Goal: Browse casually: Explore the website without a specific task or goal

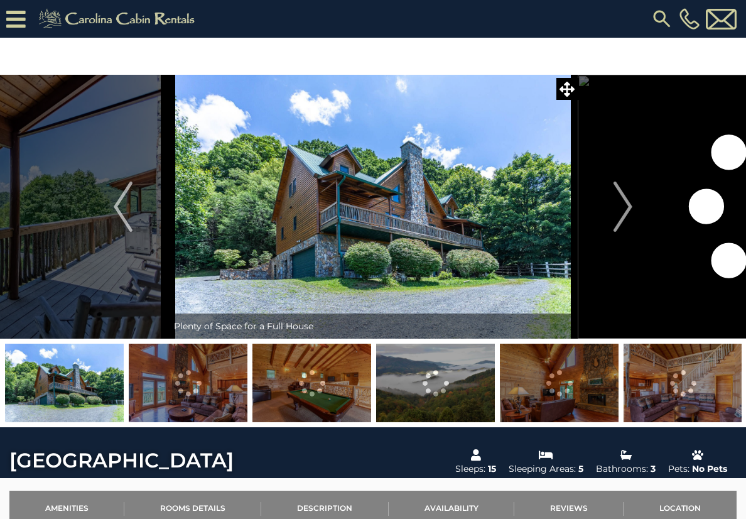
click at [618, 225] on img "Next" at bounding box center [622, 206] width 19 height 50
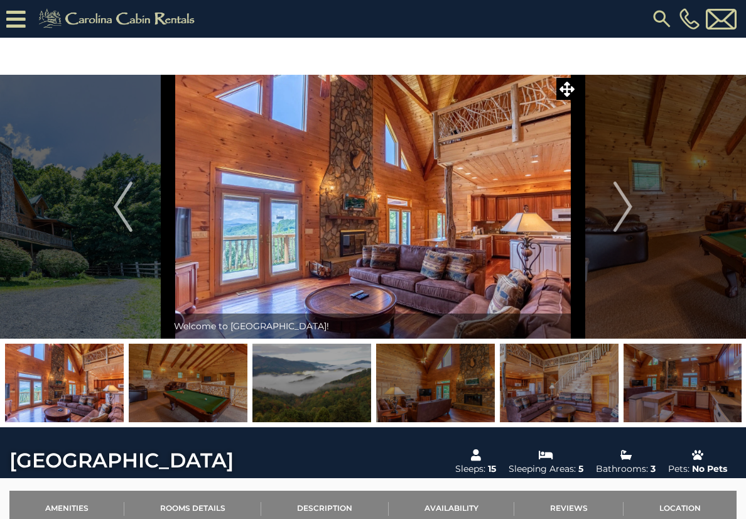
click at [622, 224] on img "Next" at bounding box center [622, 206] width 19 height 50
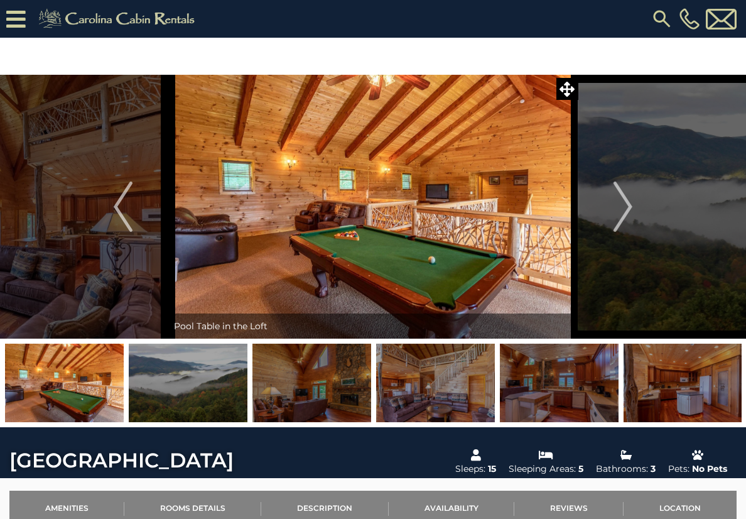
click at [623, 215] on img "Next" at bounding box center [622, 206] width 19 height 50
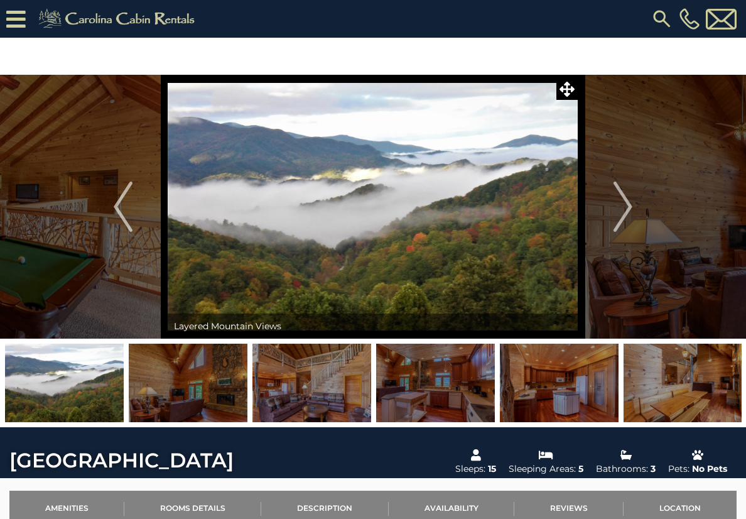
click at [621, 213] on img "Next" at bounding box center [622, 206] width 19 height 50
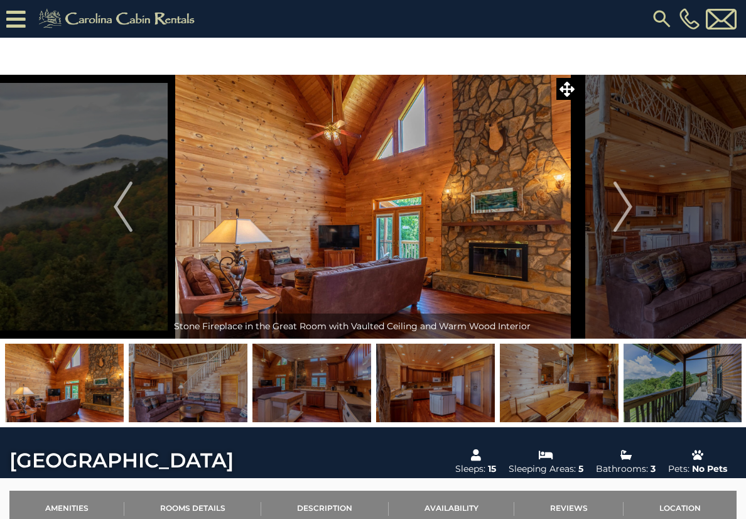
click at [619, 210] on img "Next" at bounding box center [622, 206] width 19 height 50
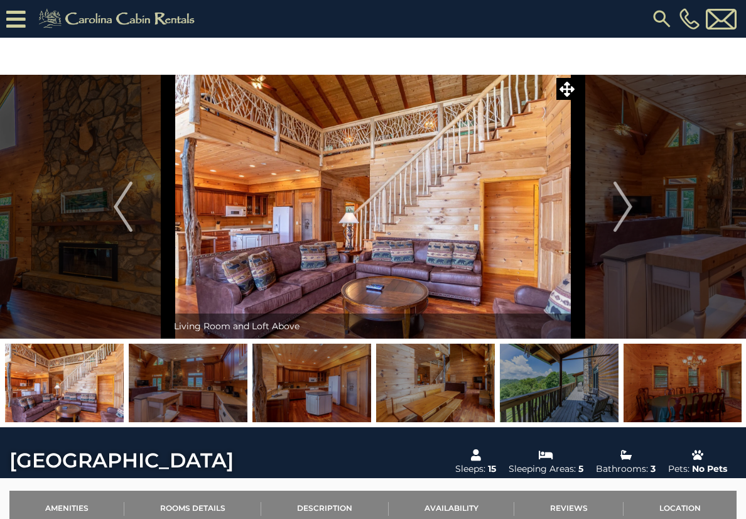
click at [627, 222] on img "Next" at bounding box center [622, 206] width 19 height 50
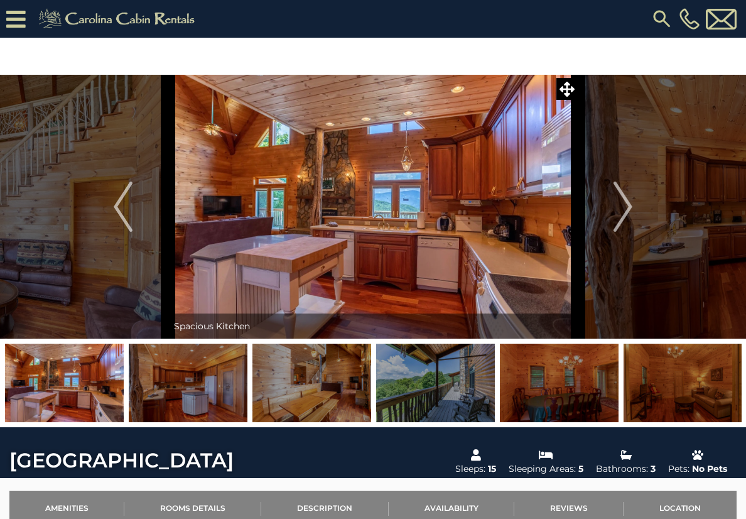
click at [623, 224] on img "Next" at bounding box center [622, 206] width 19 height 50
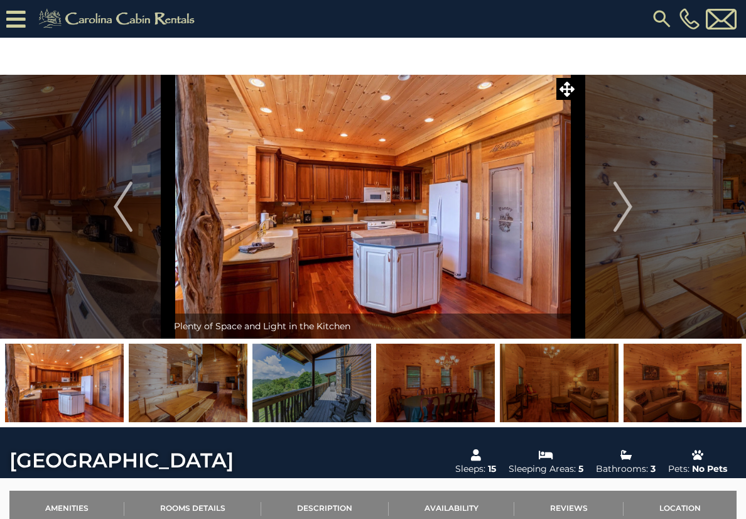
click at [622, 224] on img "Next" at bounding box center [622, 206] width 19 height 50
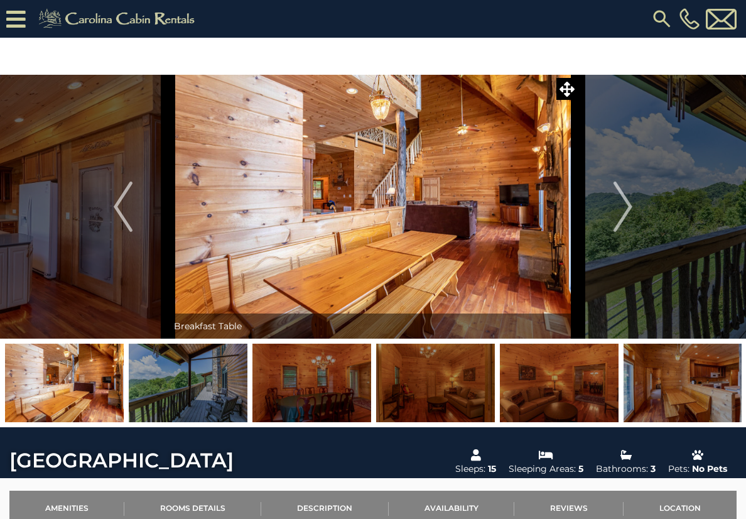
click at [621, 224] on img "Next" at bounding box center [622, 206] width 19 height 50
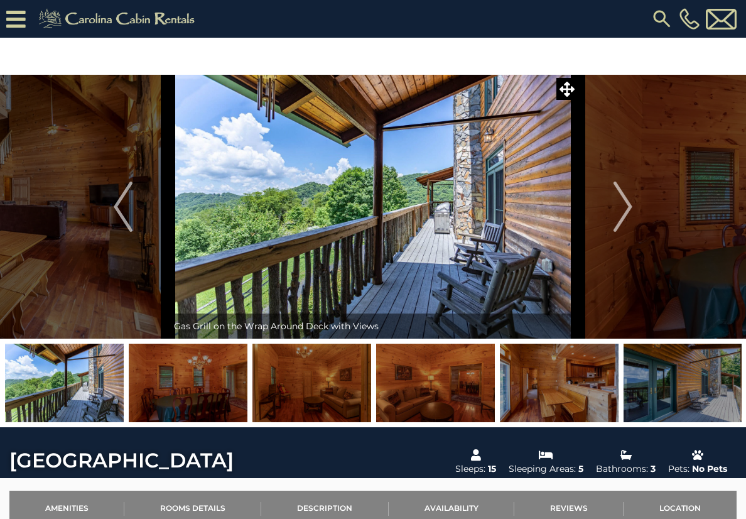
click at [620, 223] on img "Next" at bounding box center [622, 206] width 19 height 50
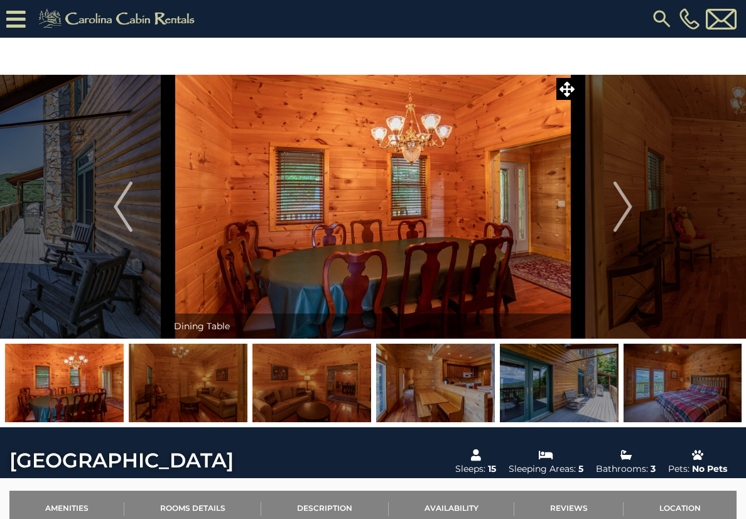
click at [618, 224] on img "Next" at bounding box center [622, 206] width 19 height 50
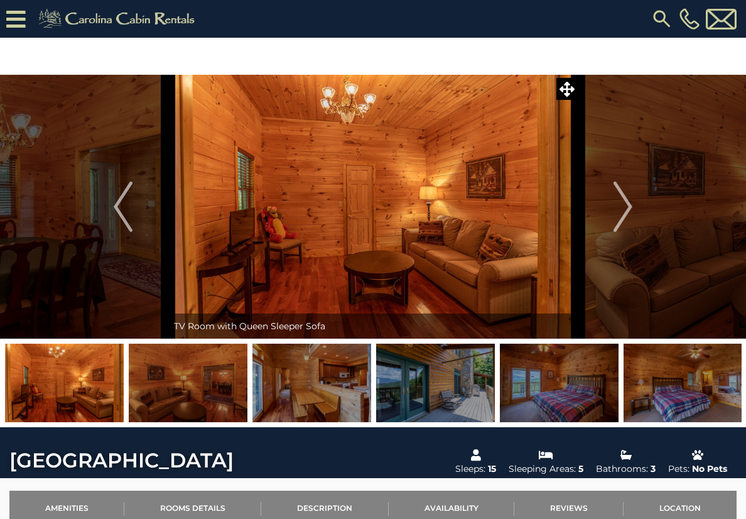
click at [626, 220] on img "Next" at bounding box center [622, 206] width 19 height 50
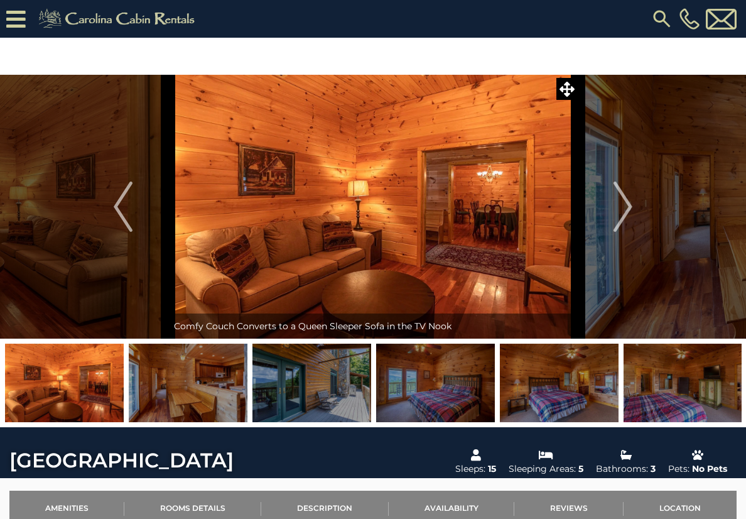
click at [625, 220] on img "Next" at bounding box center [622, 206] width 19 height 50
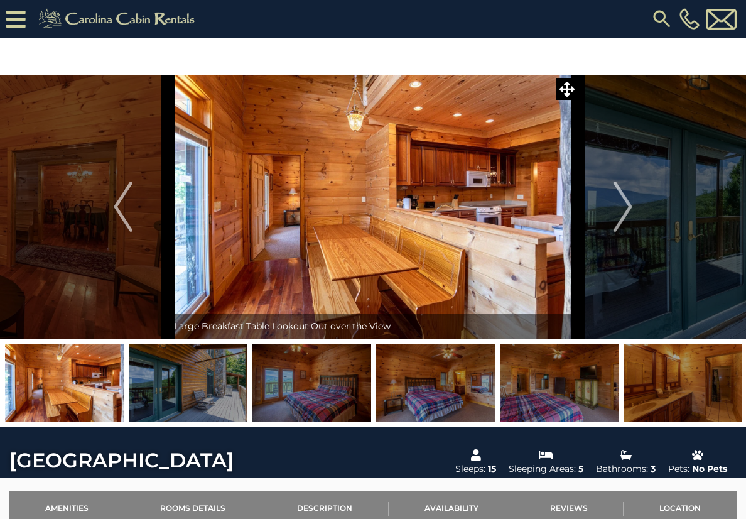
click at [628, 220] on img "Next" at bounding box center [622, 206] width 19 height 50
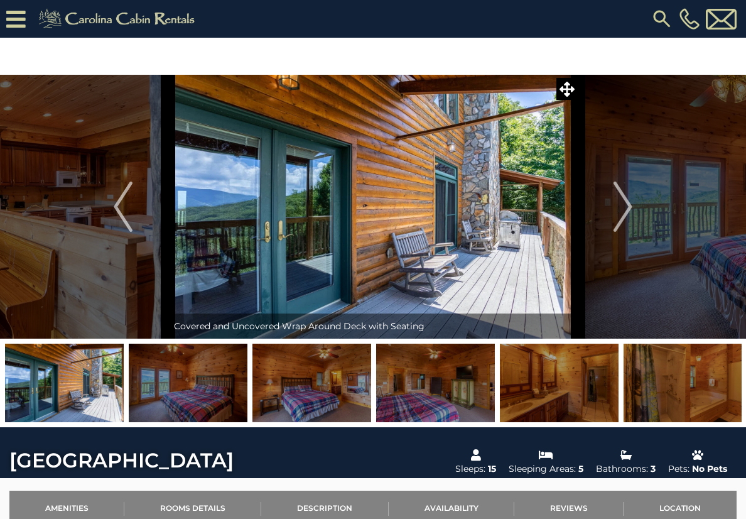
click at [626, 218] on img "Next" at bounding box center [622, 206] width 19 height 50
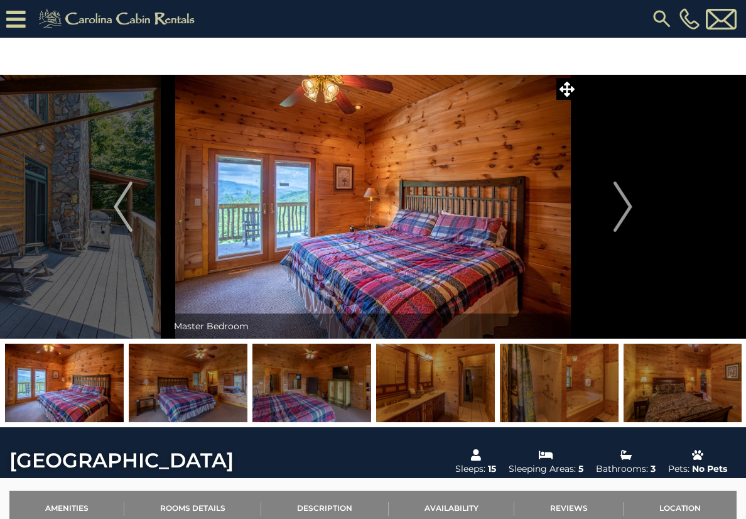
click at [625, 219] on img "Next" at bounding box center [622, 206] width 19 height 50
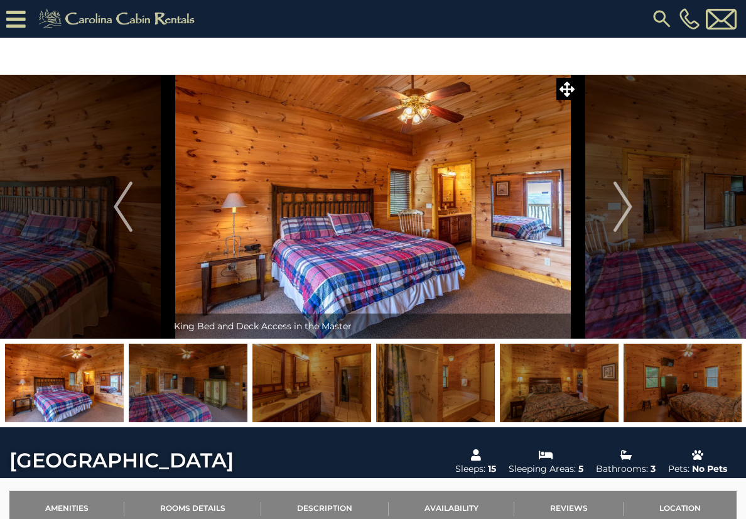
click at [626, 220] on img "Next" at bounding box center [622, 206] width 19 height 50
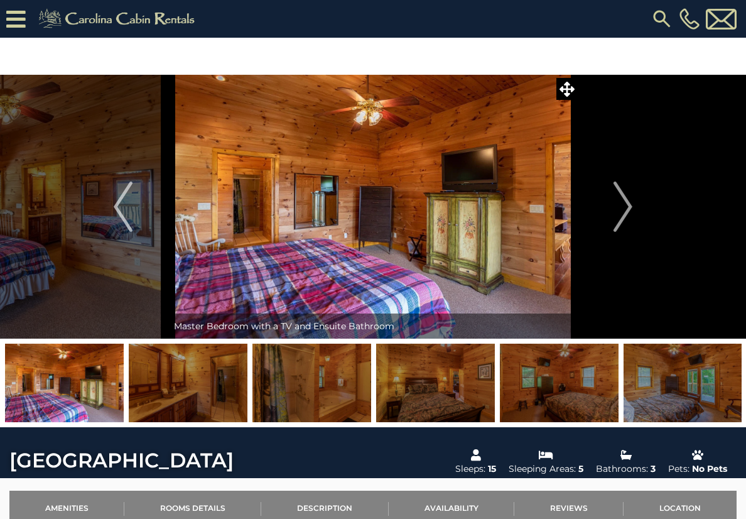
click at [623, 222] on img "Next" at bounding box center [622, 206] width 19 height 50
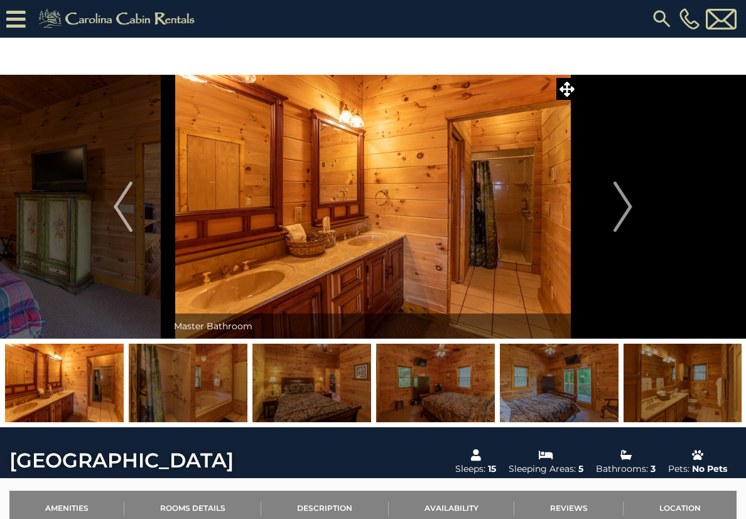
click at [627, 218] on img "Next" at bounding box center [622, 206] width 19 height 50
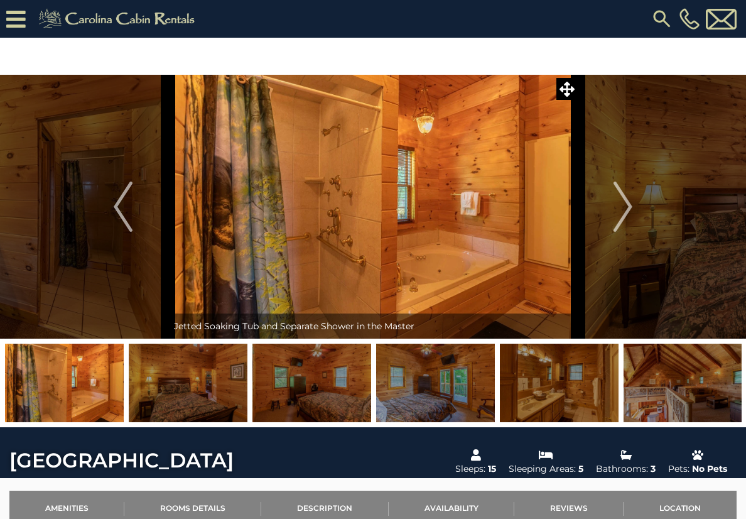
click at [628, 218] on img "Next" at bounding box center [622, 206] width 19 height 50
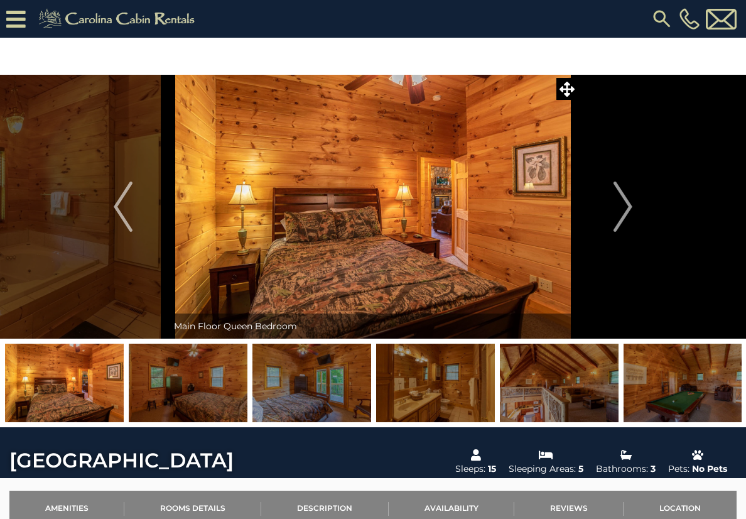
click at [627, 220] on img "Next" at bounding box center [622, 206] width 19 height 50
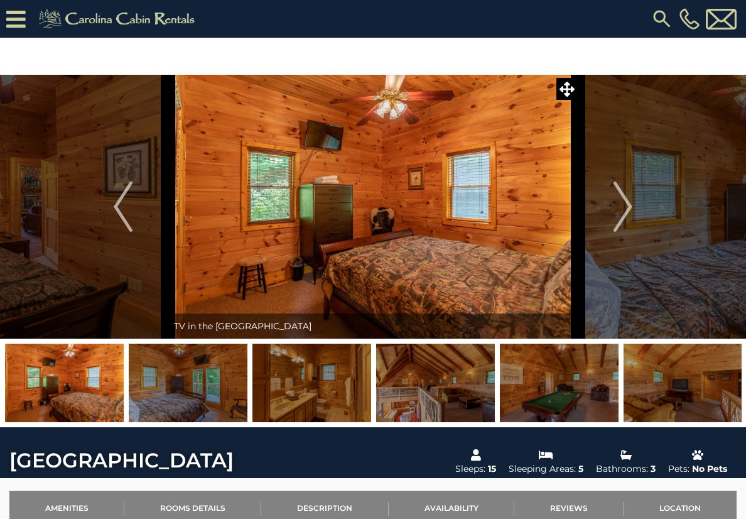
click at [628, 220] on img "Next" at bounding box center [622, 206] width 19 height 50
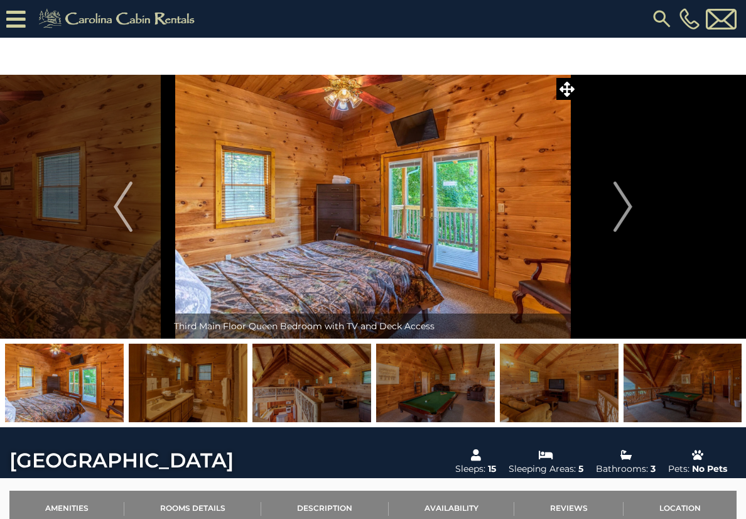
click at [628, 218] on img "Next" at bounding box center [622, 206] width 19 height 50
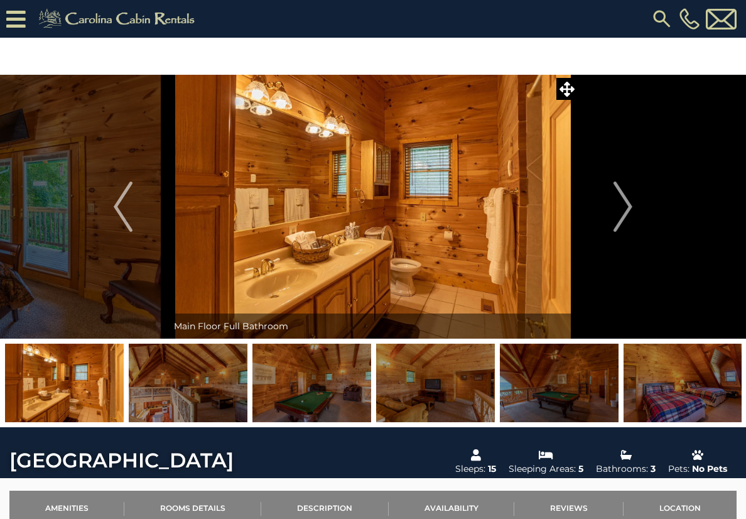
click at [625, 221] on img "Next" at bounding box center [622, 206] width 19 height 50
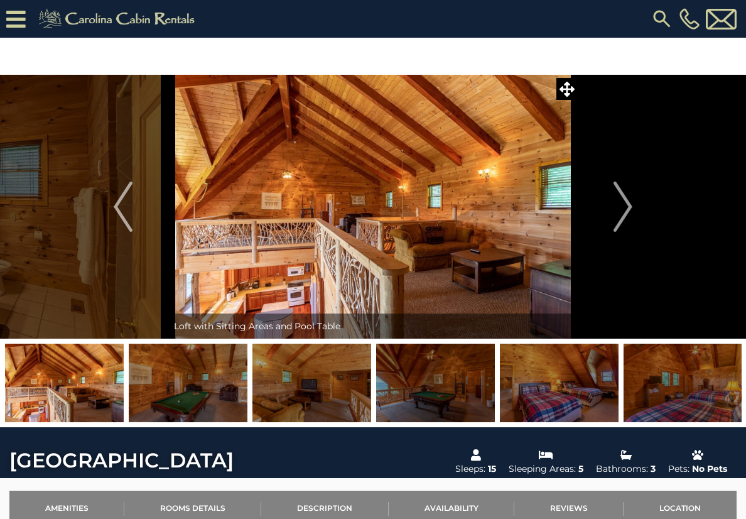
click at [625, 222] on img "Next" at bounding box center [622, 206] width 19 height 50
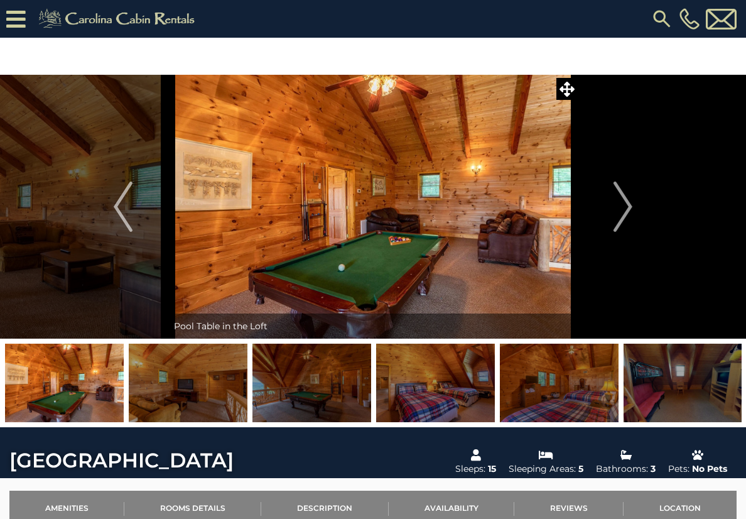
click at [622, 221] on img "Next" at bounding box center [622, 206] width 19 height 50
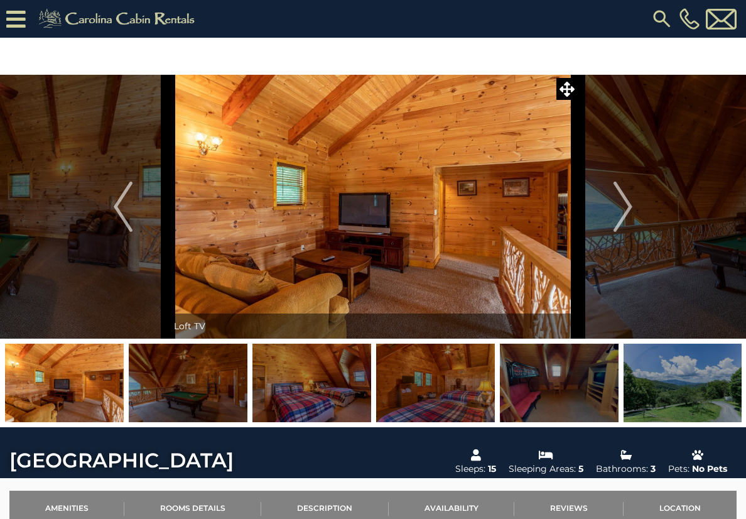
click at [623, 219] on img "Next" at bounding box center [622, 206] width 19 height 50
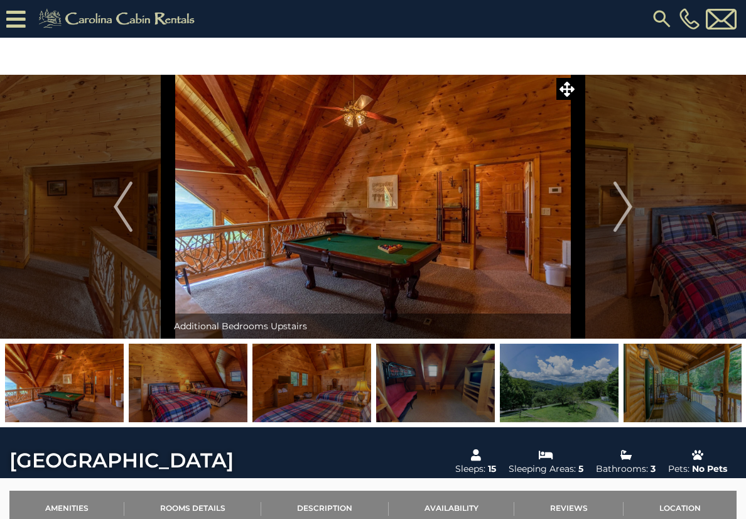
click at [626, 218] on img "Next" at bounding box center [622, 206] width 19 height 50
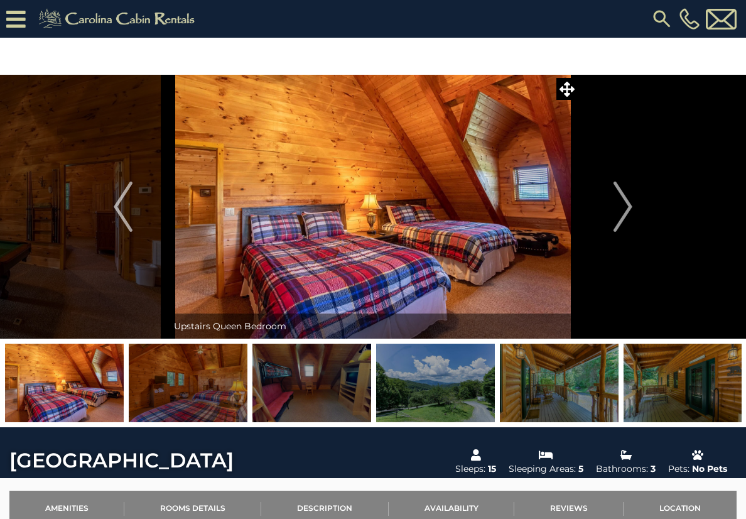
click at [625, 220] on img "Next" at bounding box center [622, 206] width 19 height 50
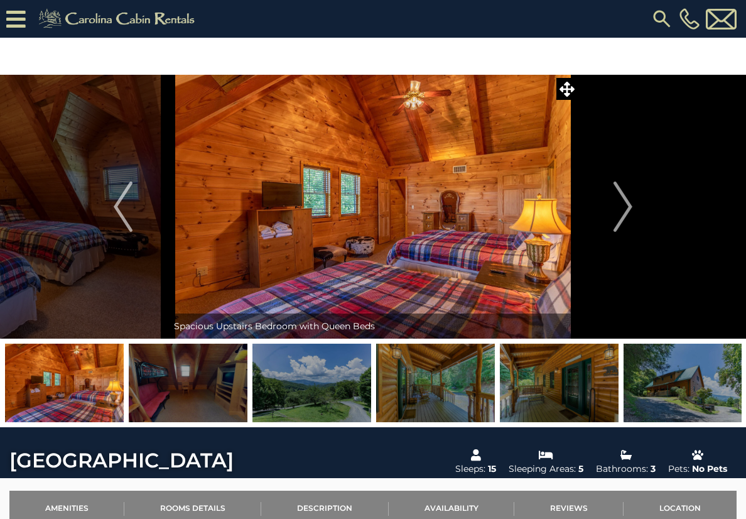
click at [624, 220] on img "Next" at bounding box center [622, 206] width 19 height 50
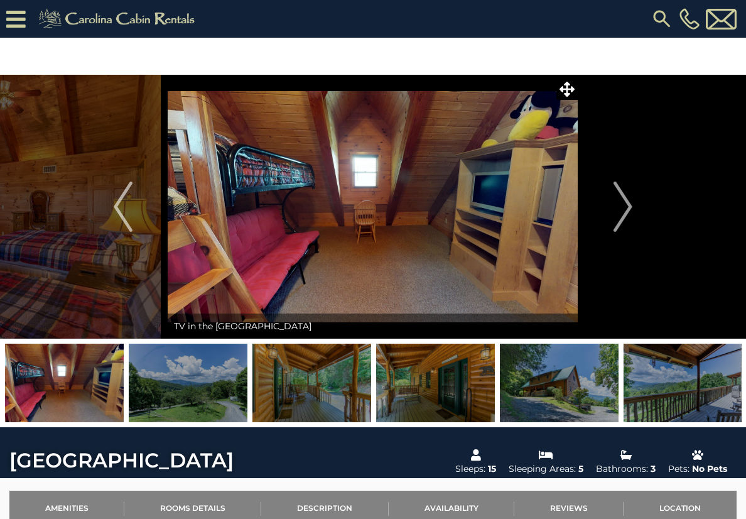
click at [626, 218] on img "Next" at bounding box center [622, 206] width 19 height 50
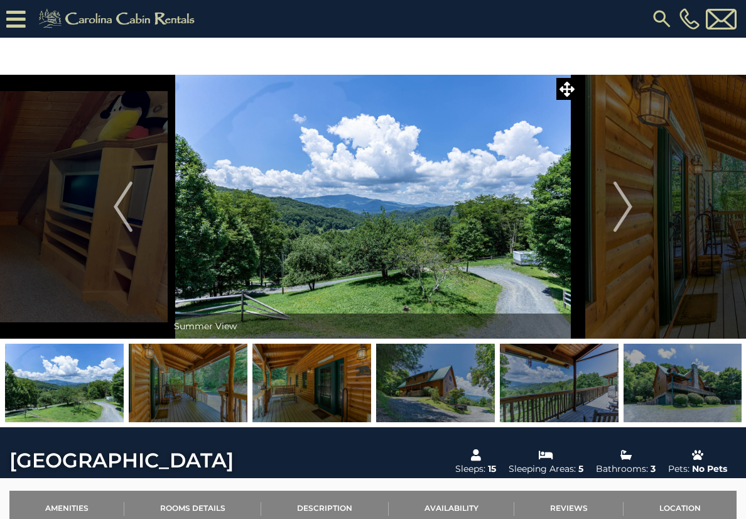
click at [625, 220] on img "Next" at bounding box center [622, 206] width 19 height 50
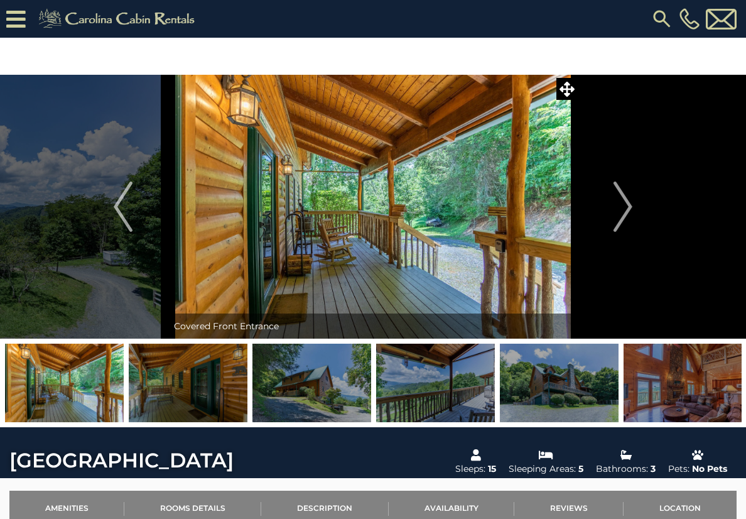
click at [622, 220] on img "Next" at bounding box center [622, 206] width 19 height 50
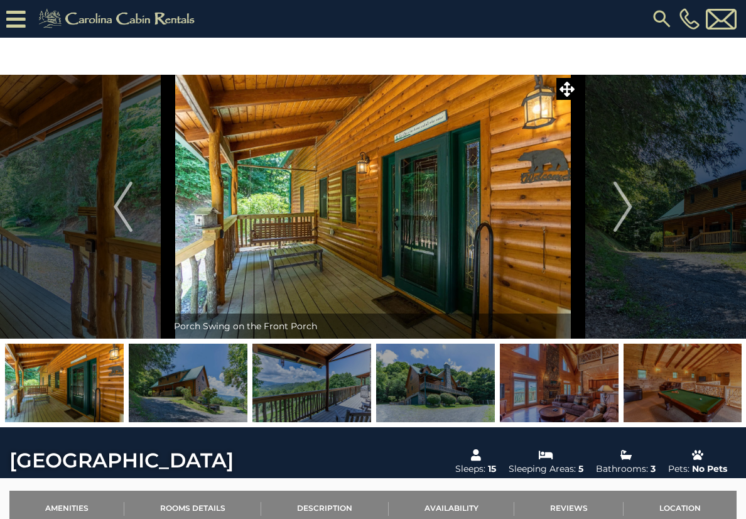
click at [622, 220] on img "Next" at bounding box center [622, 206] width 19 height 50
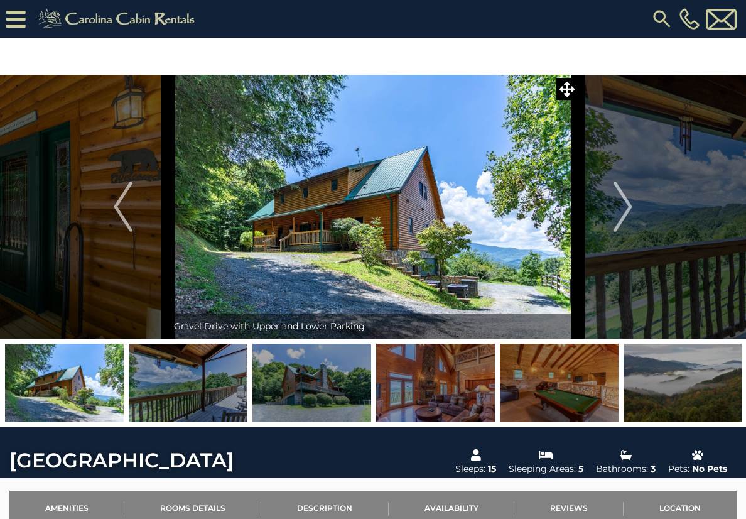
click at [630, 218] on img "Next" at bounding box center [622, 206] width 19 height 50
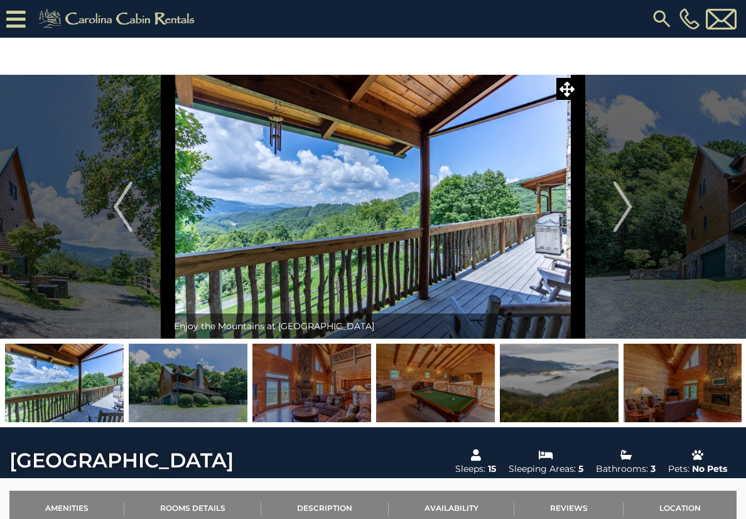
click at [630, 218] on img "Next" at bounding box center [622, 206] width 19 height 50
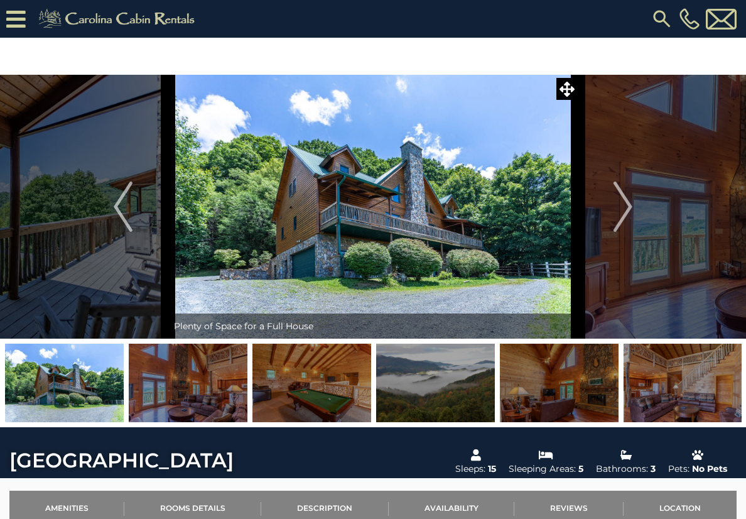
click at [628, 219] on img "Next" at bounding box center [622, 206] width 19 height 50
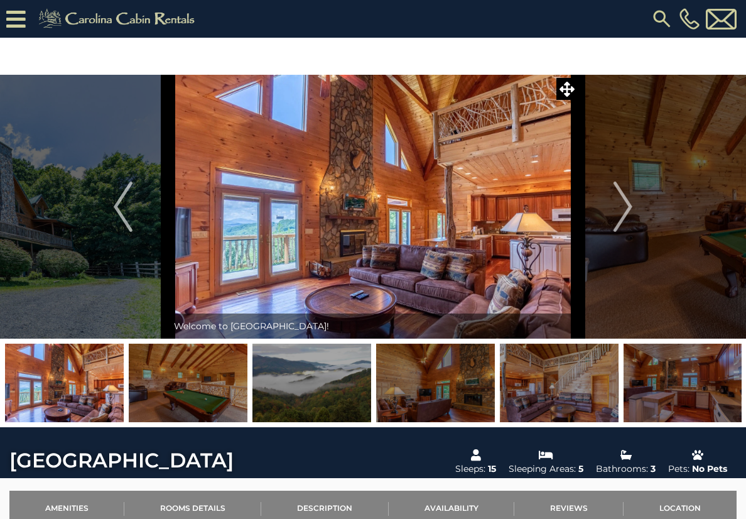
click at [627, 220] on img "Next" at bounding box center [622, 206] width 19 height 50
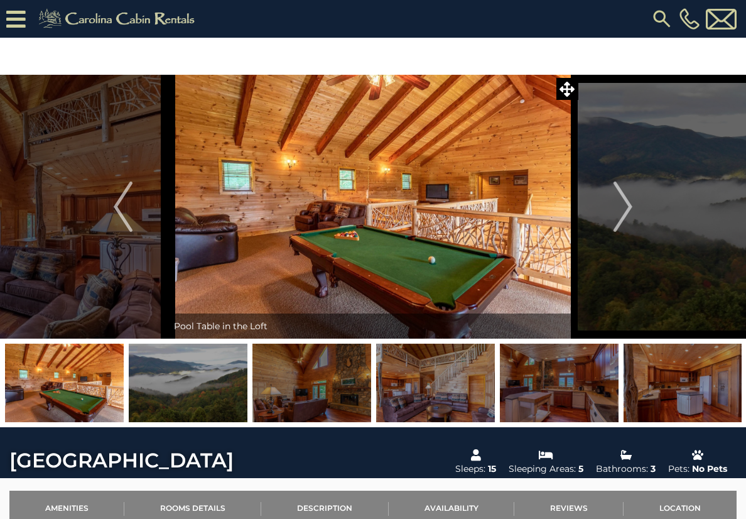
click at [627, 219] on img "Next" at bounding box center [622, 206] width 19 height 50
